Goal: Navigation & Orientation: Find specific page/section

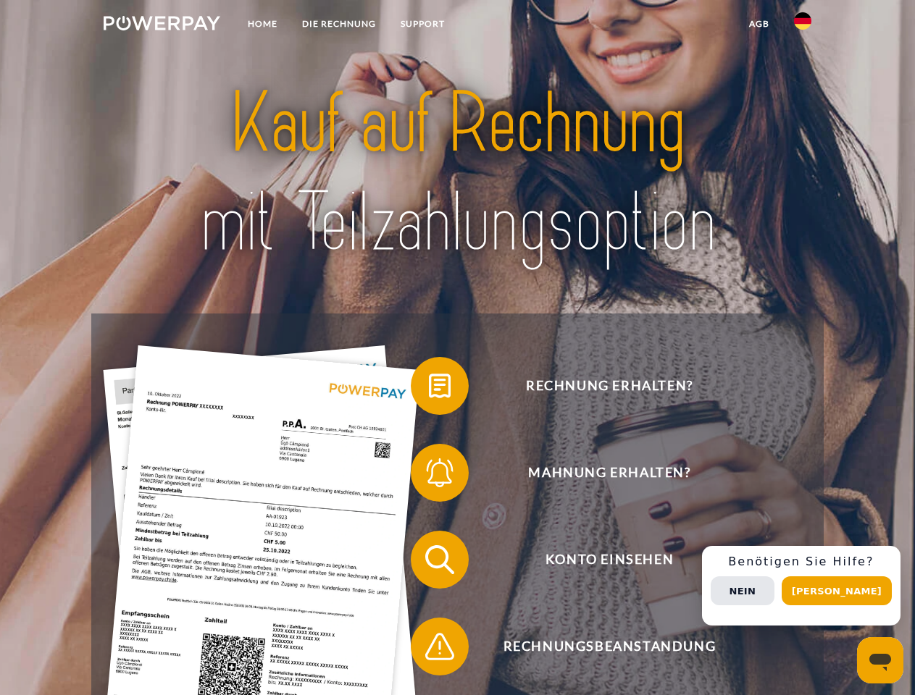
click at [162, 25] on img at bounding box center [162, 23] width 117 height 14
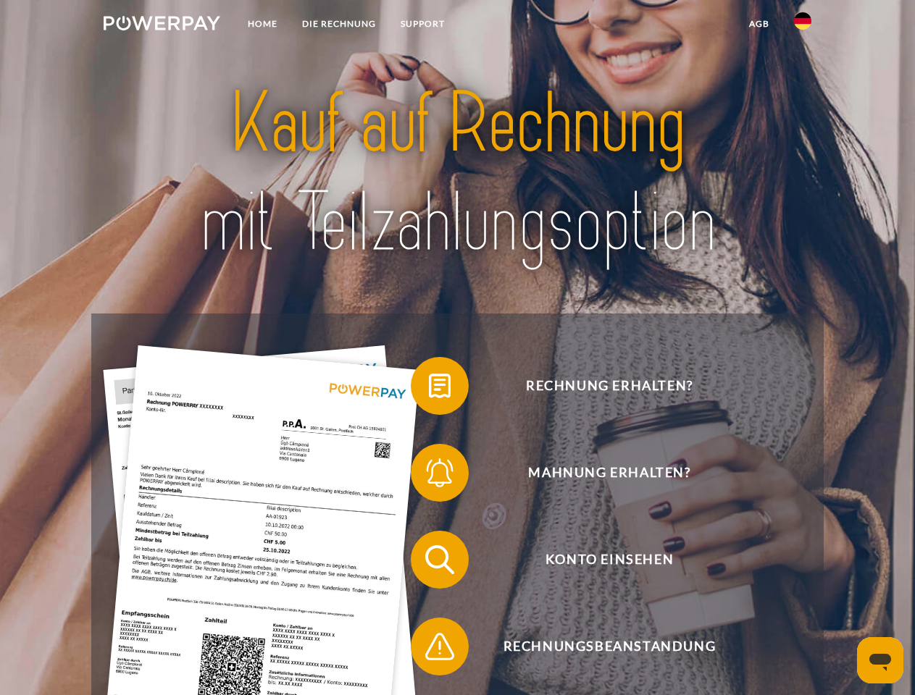
click at [802, 25] on img at bounding box center [802, 20] width 17 height 17
click at [758, 24] on link "agb" at bounding box center [759, 24] width 45 height 26
click at [429, 389] on span at bounding box center [418, 386] width 72 height 72
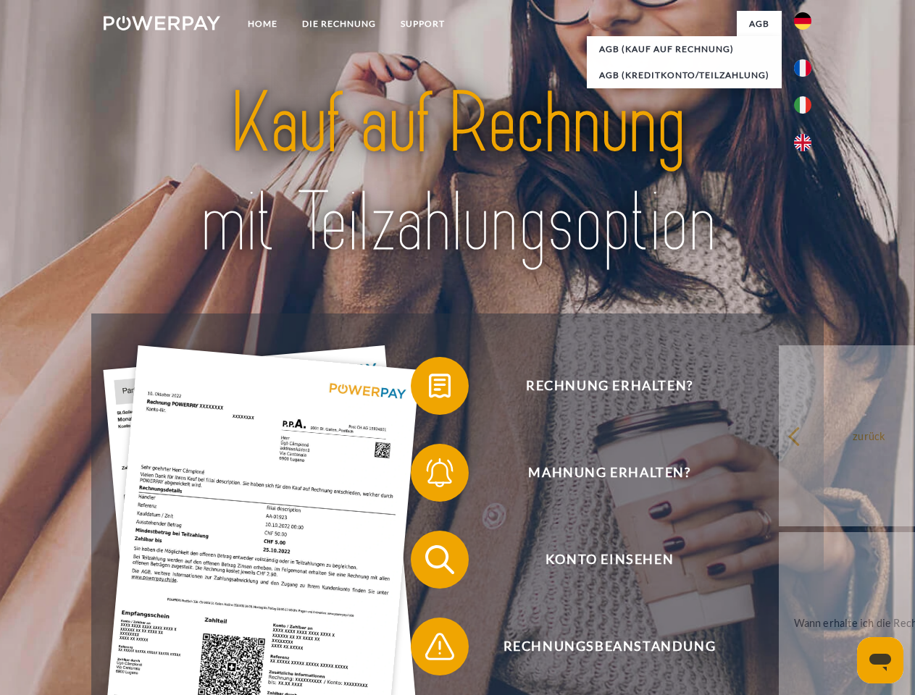
click at [429, 476] on span at bounding box center [418, 473] width 72 height 72
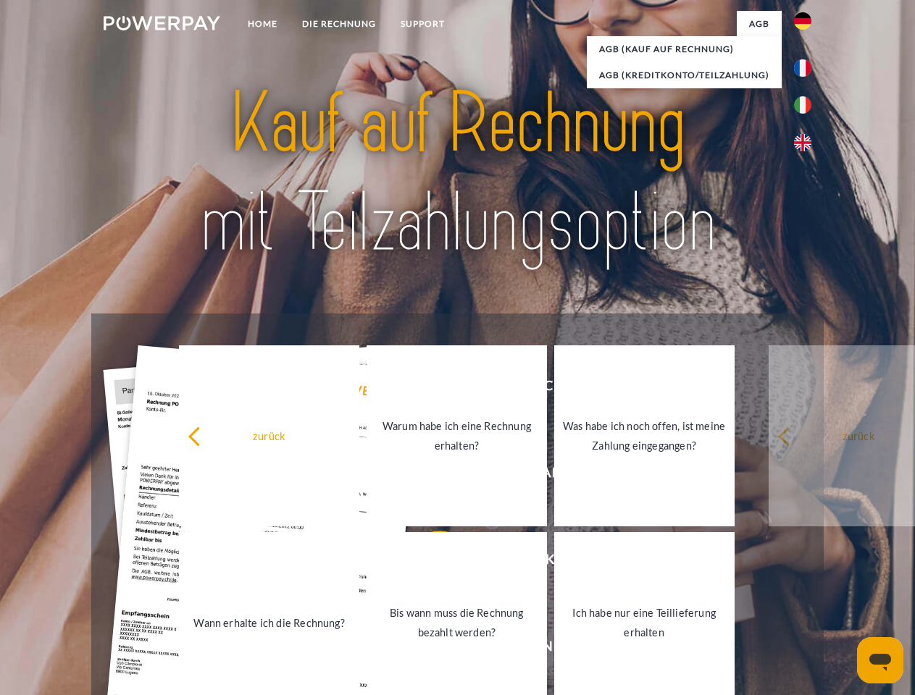
click at [429, 563] on link "Bis wann muss die Rechnung bezahlt werden?" at bounding box center [456, 622] width 180 height 181
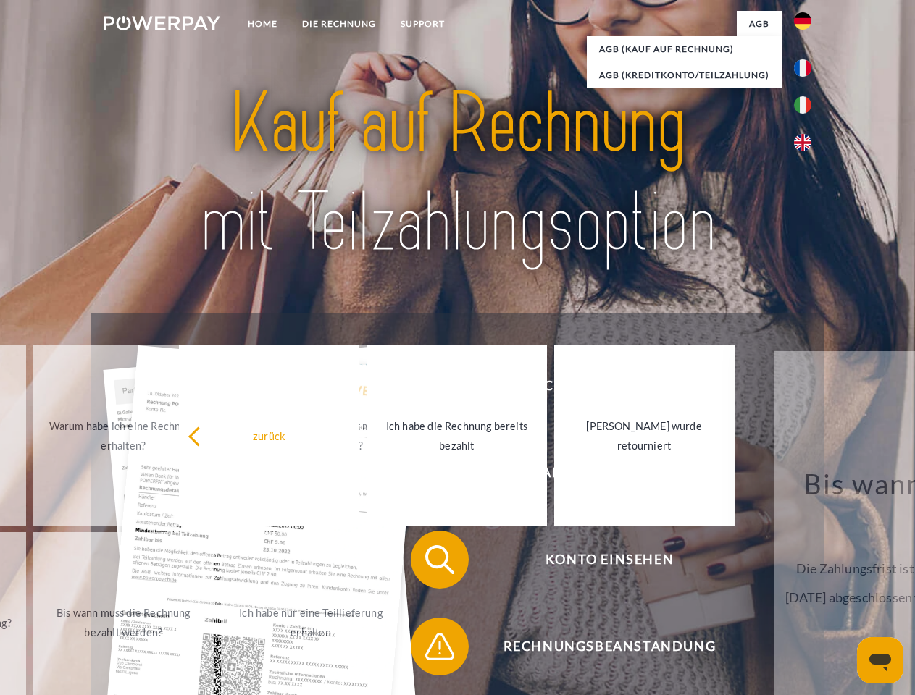
click at [429, 650] on span at bounding box center [418, 647] width 72 height 72
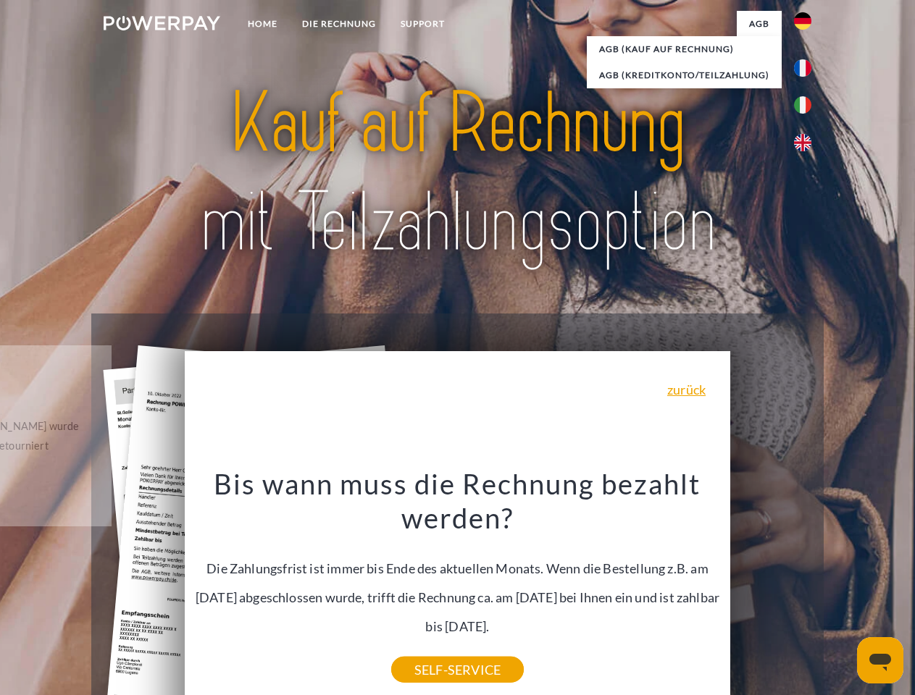
click at [806, 586] on div "Rechnung erhalten? Mahnung erhalten? Konto einsehen" at bounding box center [456, 603] width 731 height 579
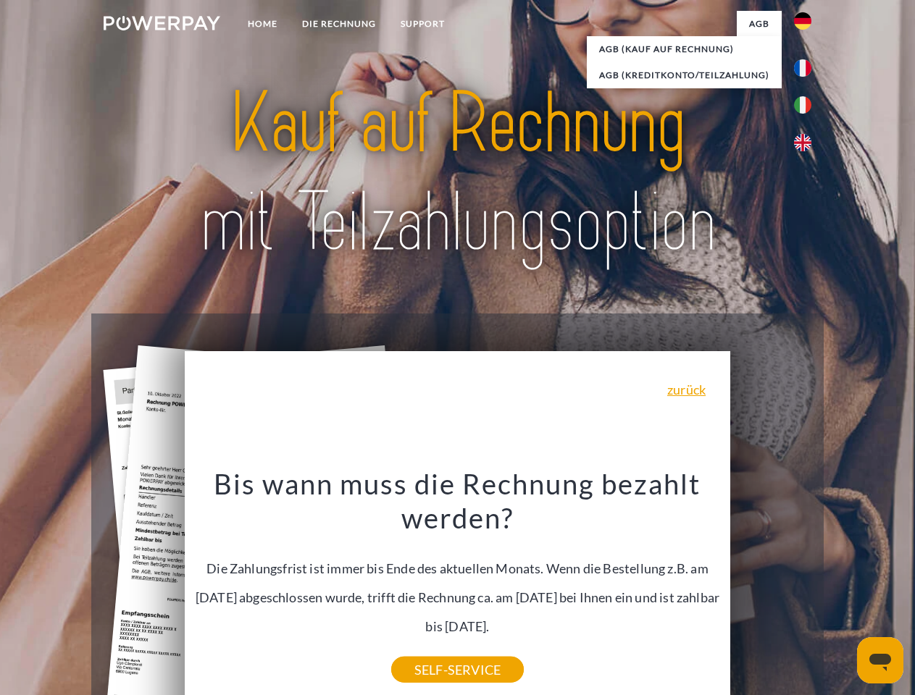
click at [771, 589] on span "Konto einsehen" at bounding box center [609, 560] width 355 height 58
click at [842, 591] on header "Home DIE RECHNUNG SUPPORT" at bounding box center [457, 500] width 915 height 1000
